Goal: Task Accomplishment & Management: Manage account settings

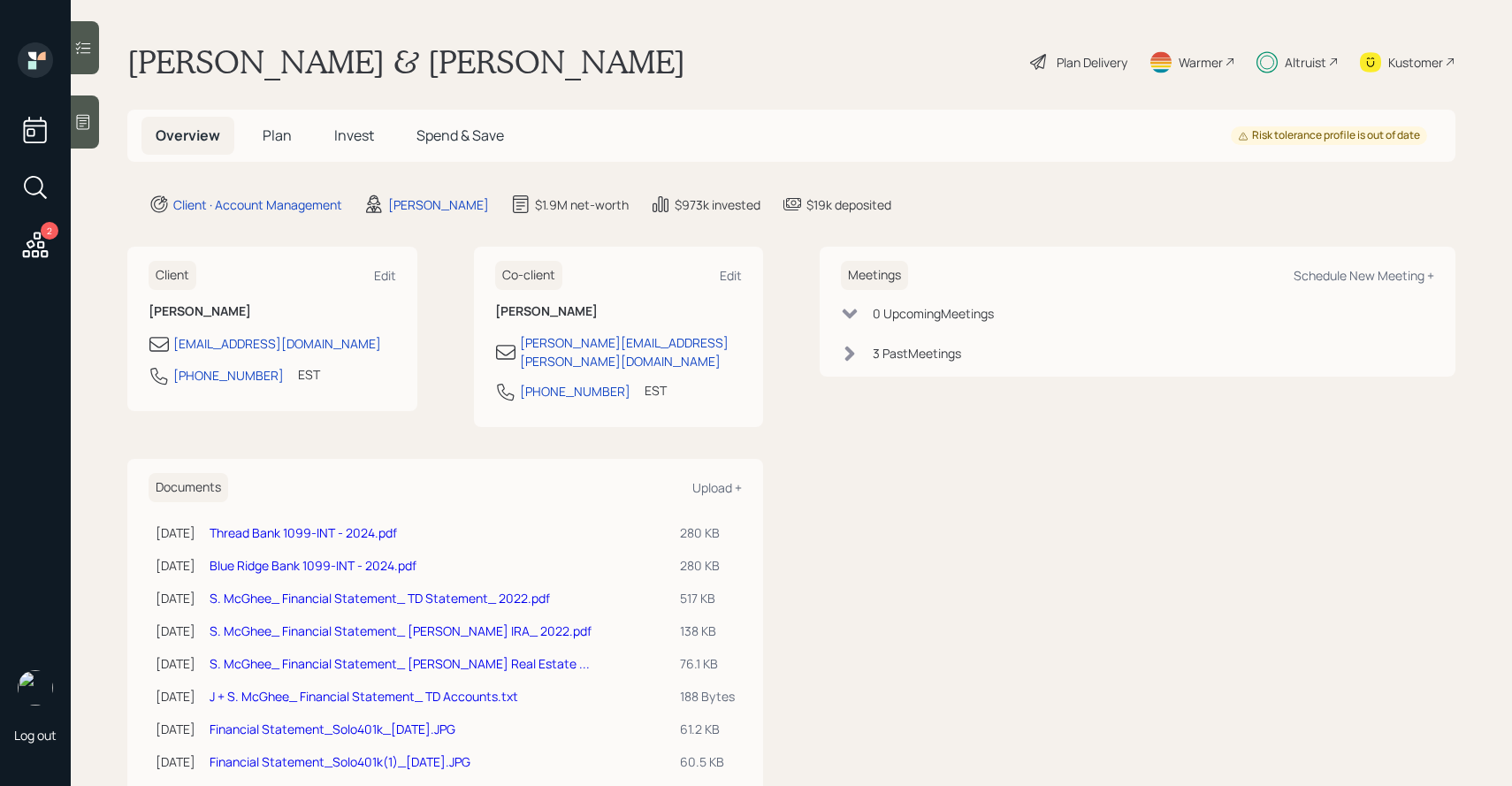
click at [77, 47] on icon at bounding box center [83, 48] width 18 height 18
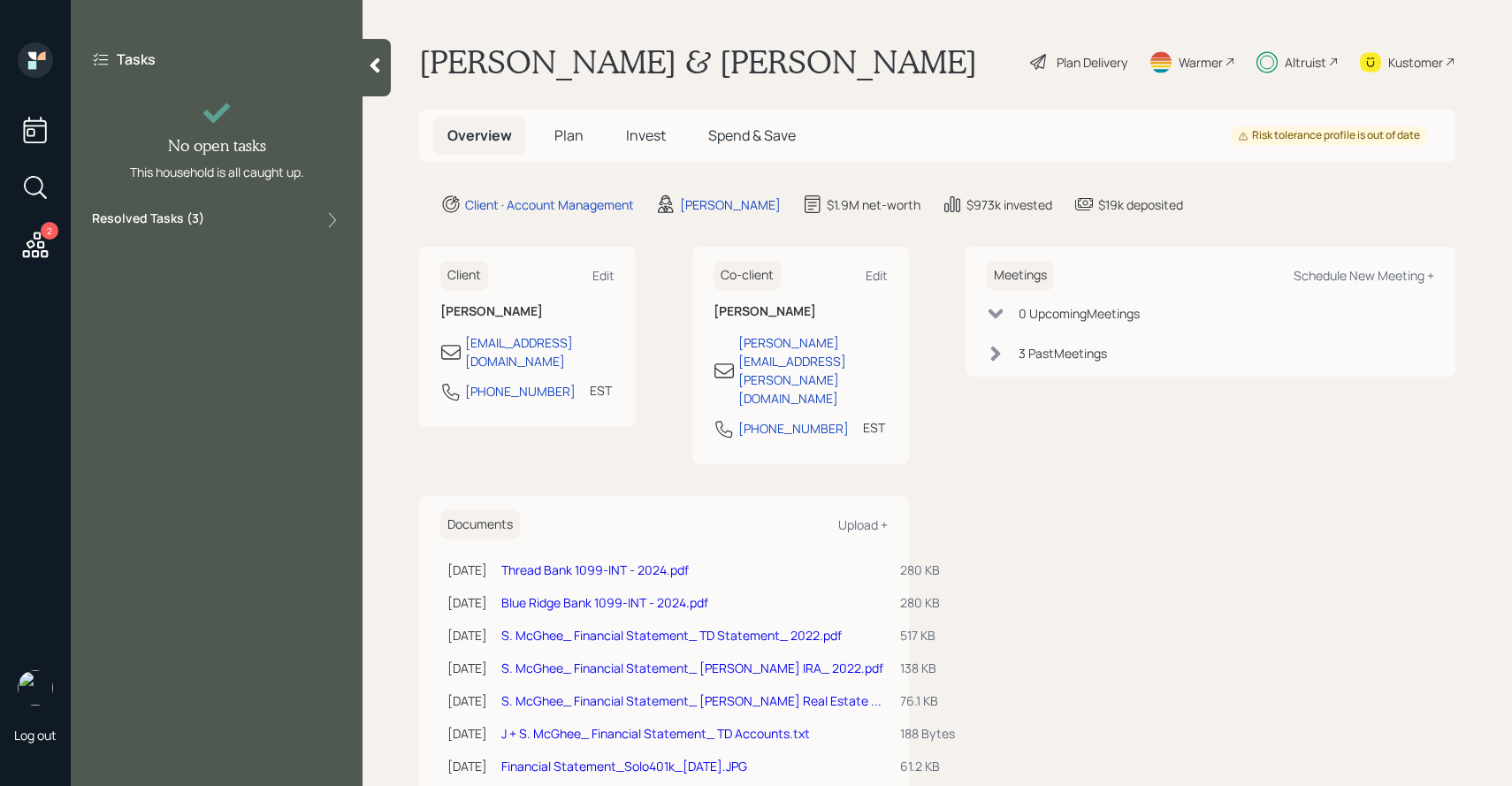
click at [167, 227] on label "Resolved Tasks ( 3 )" at bounding box center [148, 221] width 113 height 22
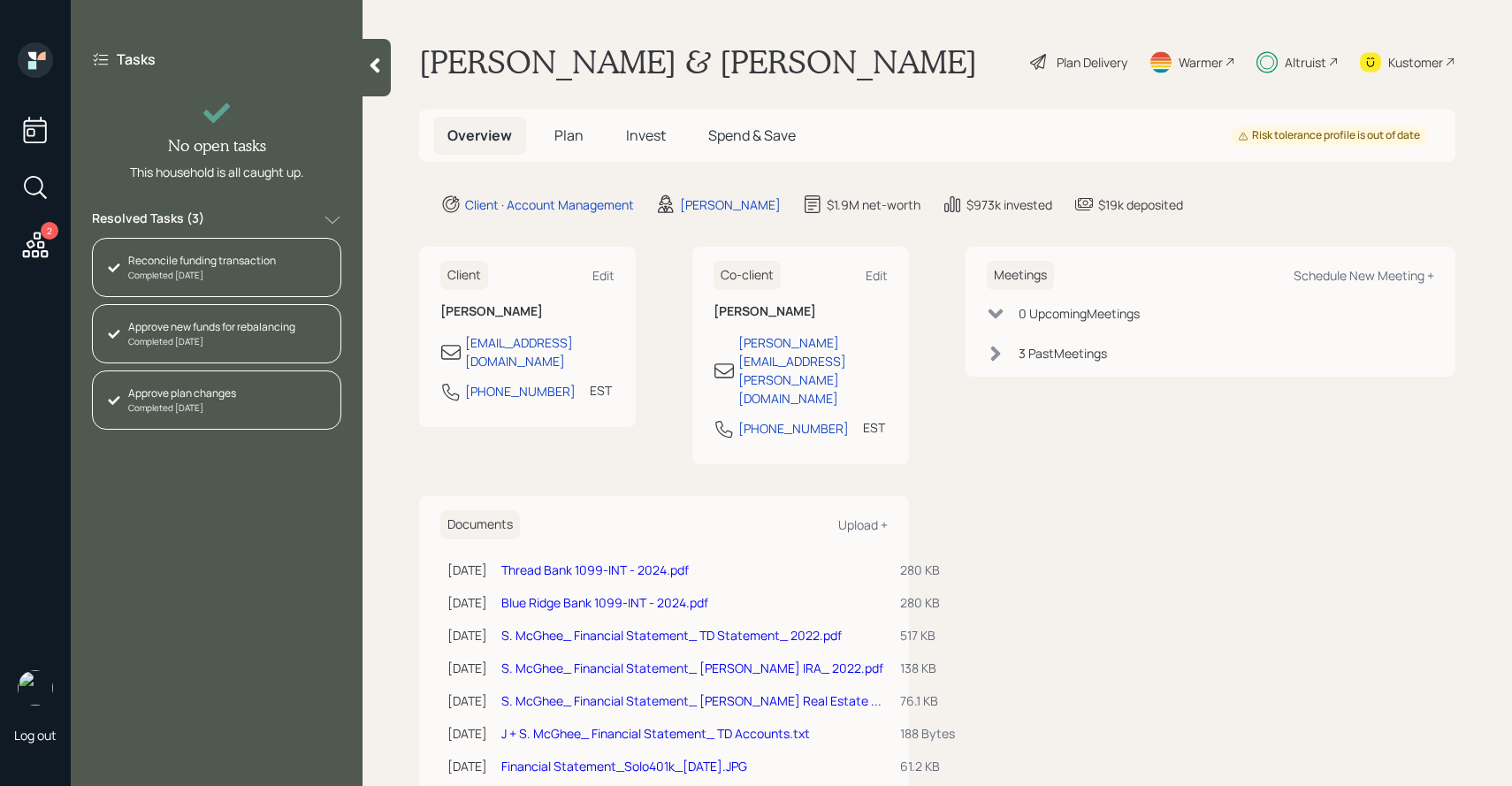
click at [392, 521] on main "[PERSON_NAME] & [PERSON_NAME] Plan Delivery Warmer Altruist Kustomer Overview P…" at bounding box center [937, 393] width 1150 height 786
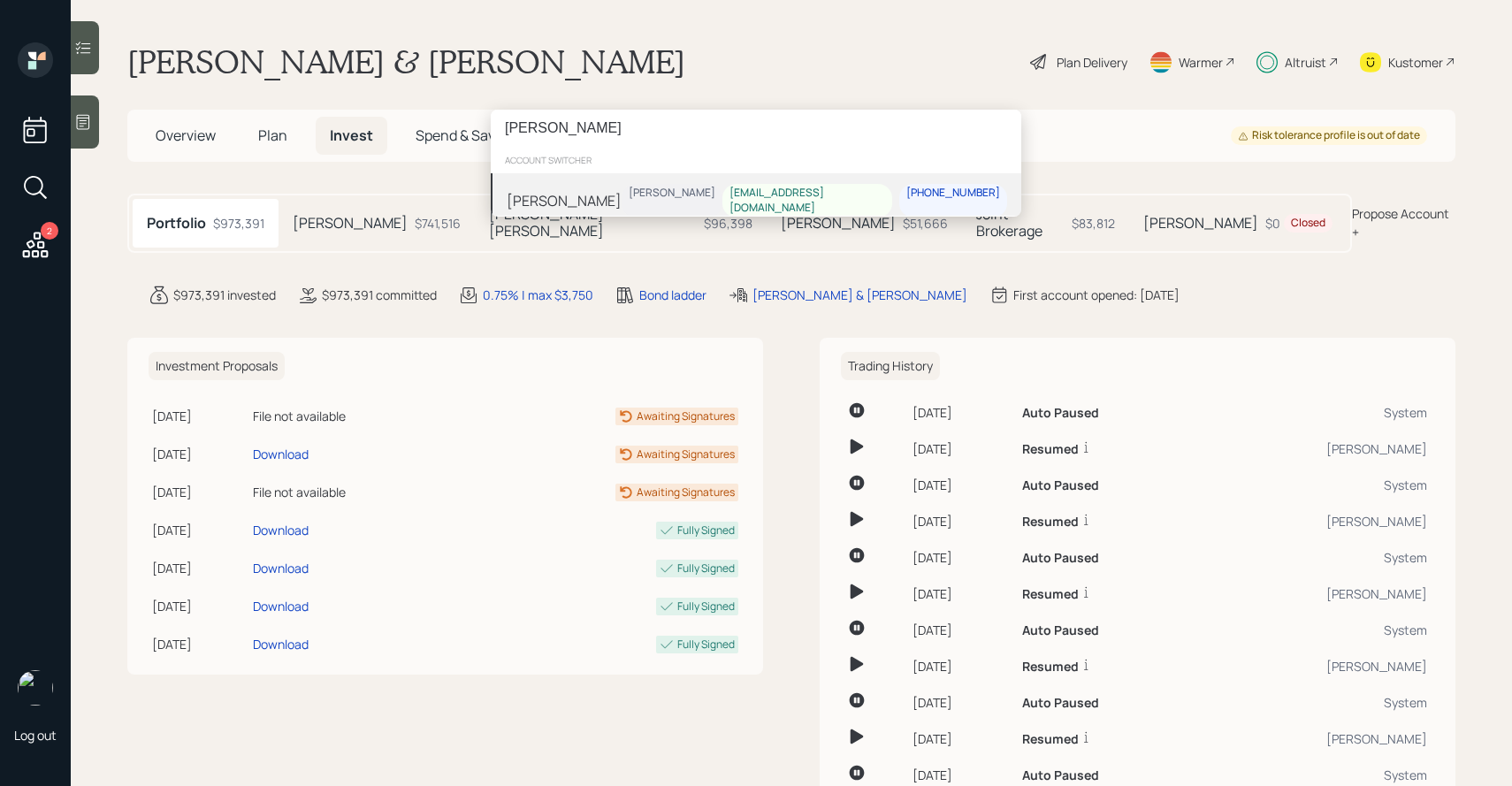
type input "[PERSON_NAME]"
